Goal: Communication & Community: Connect with others

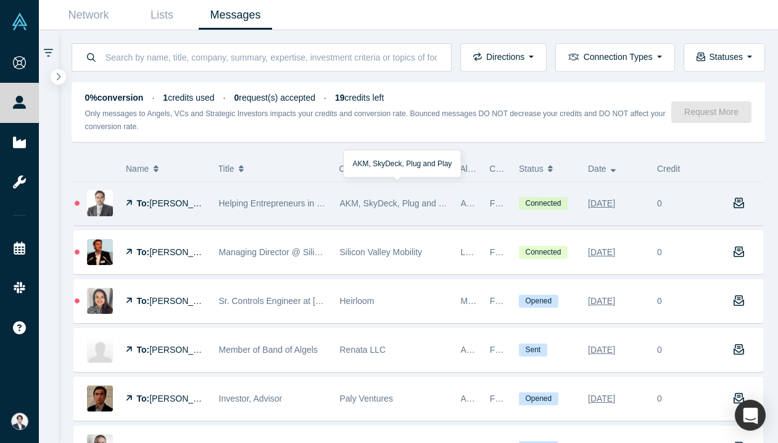
click at [369, 214] on div "AKM, SkyDeck, Plug and Play" at bounding box center [394, 203] width 108 height 43
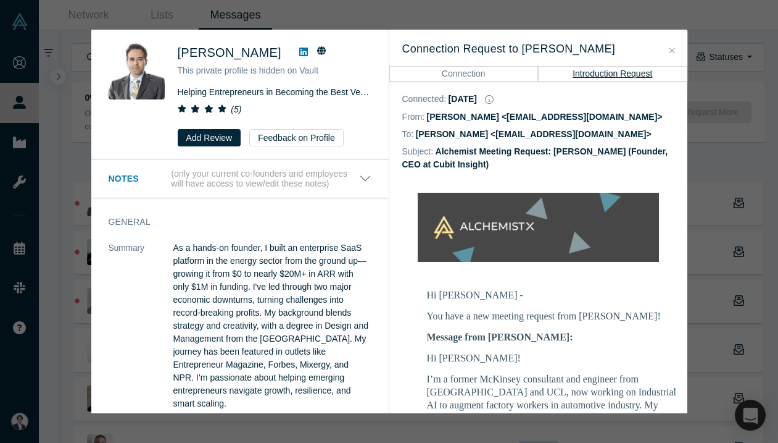
scroll to position [190, 0]
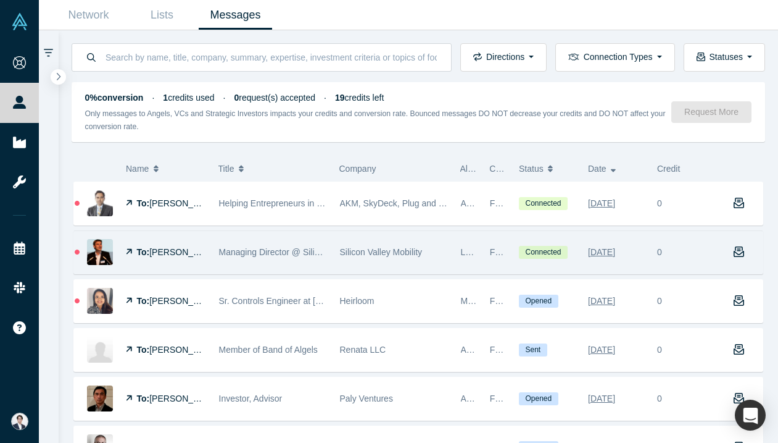
click at [411, 240] on div "Silicon Valley Mobility" at bounding box center [394, 252] width 108 height 43
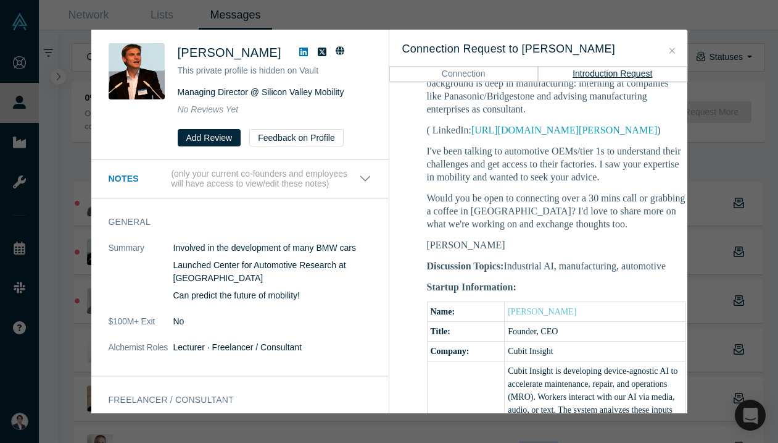
scroll to position [336, 0]
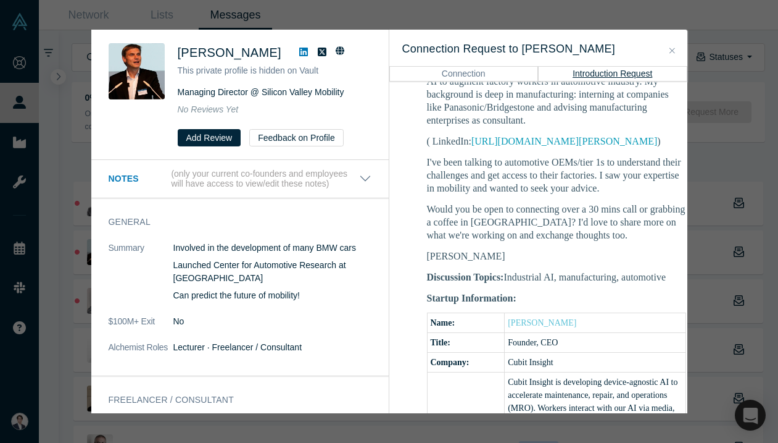
click at [727, 197] on div "[PERSON_NAME] This private profile is hidden on Vault Managing Director @ Silic…" at bounding box center [389, 221] width 778 height 443
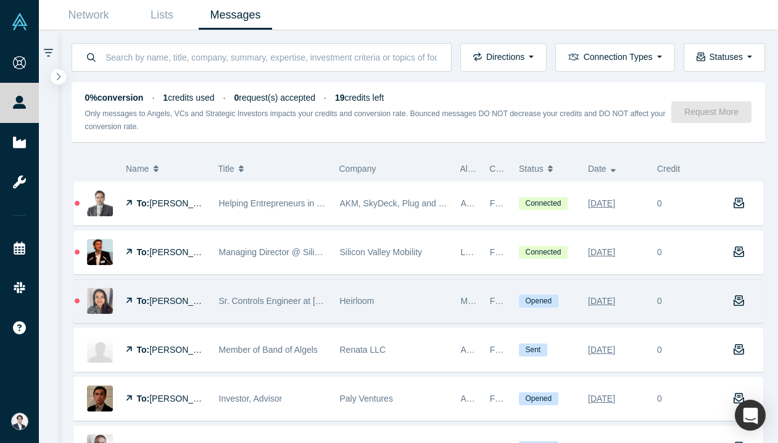
scroll to position [4, 0]
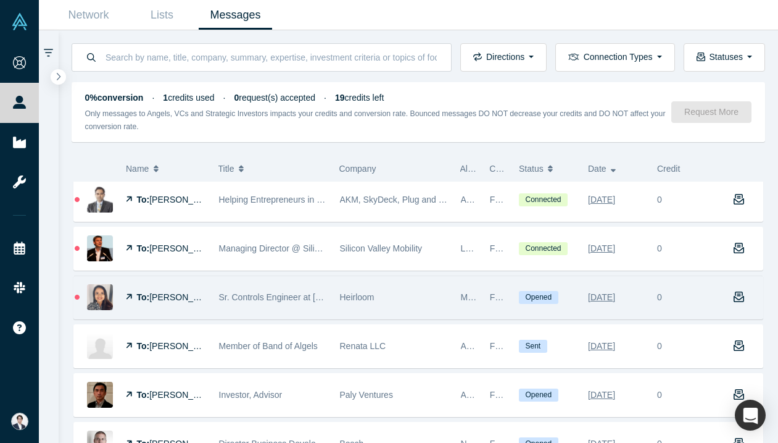
click at [391, 301] on div "Heirloom" at bounding box center [394, 297] width 108 height 43
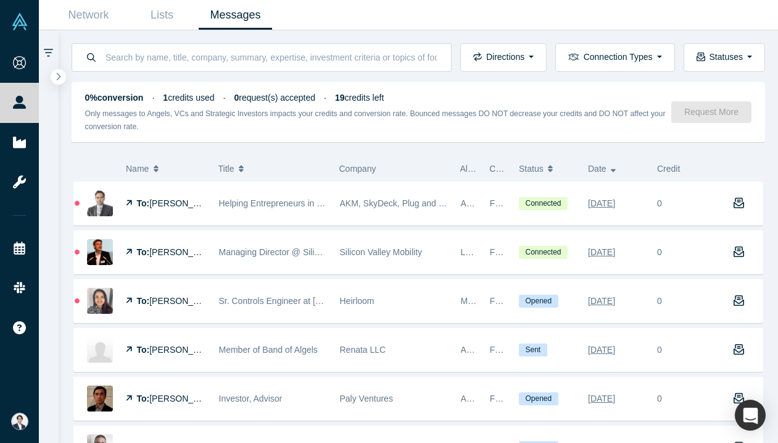
click at [234, 8] on link "Messages" at bounding box center [235, 15] width 73 height 29
click at [497, 122] on div "Only messages to Angels, VCs and Strategic Investors impacts your credits and c…" at bounding box center [378, 120] width 587 height 26
click at [154, 17] on link "Lists" at bounding box center [161, 15] width 73 height 29
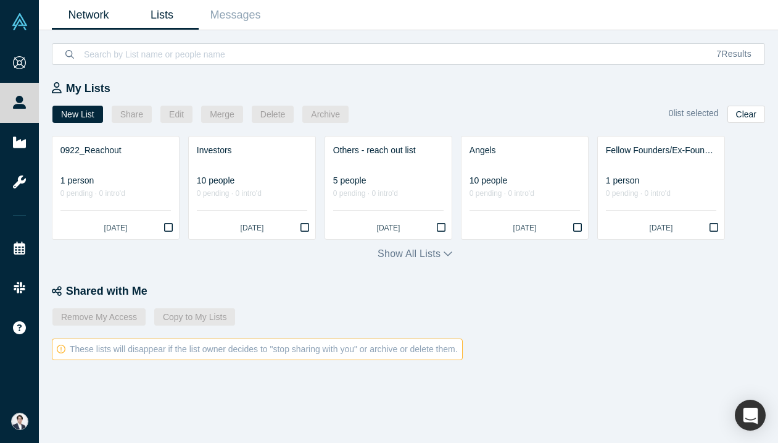
click at [86, 12] on link "Network" at bounding box center [88, 15] width 73 height 29
